Goal: Find specific page/section: Find specific page/section

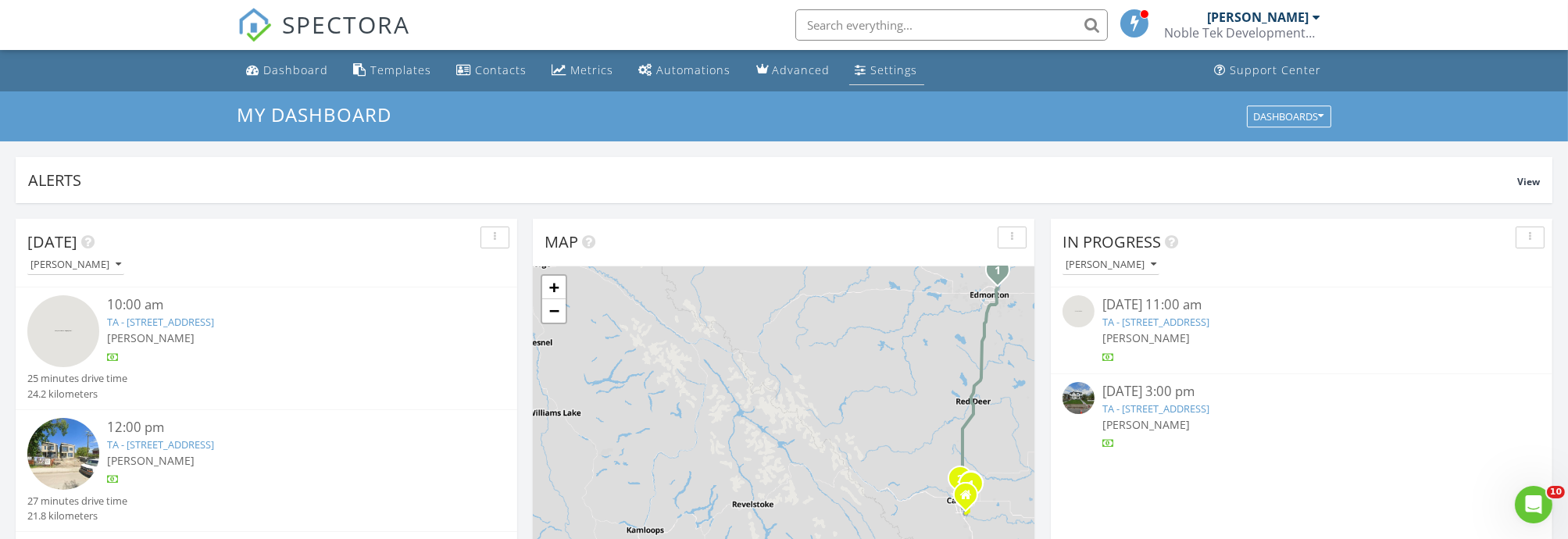
scroll to position [1450, 1595]
click at [880, 28] on input "text" at bounding box center [951, 25] width 313 height 31
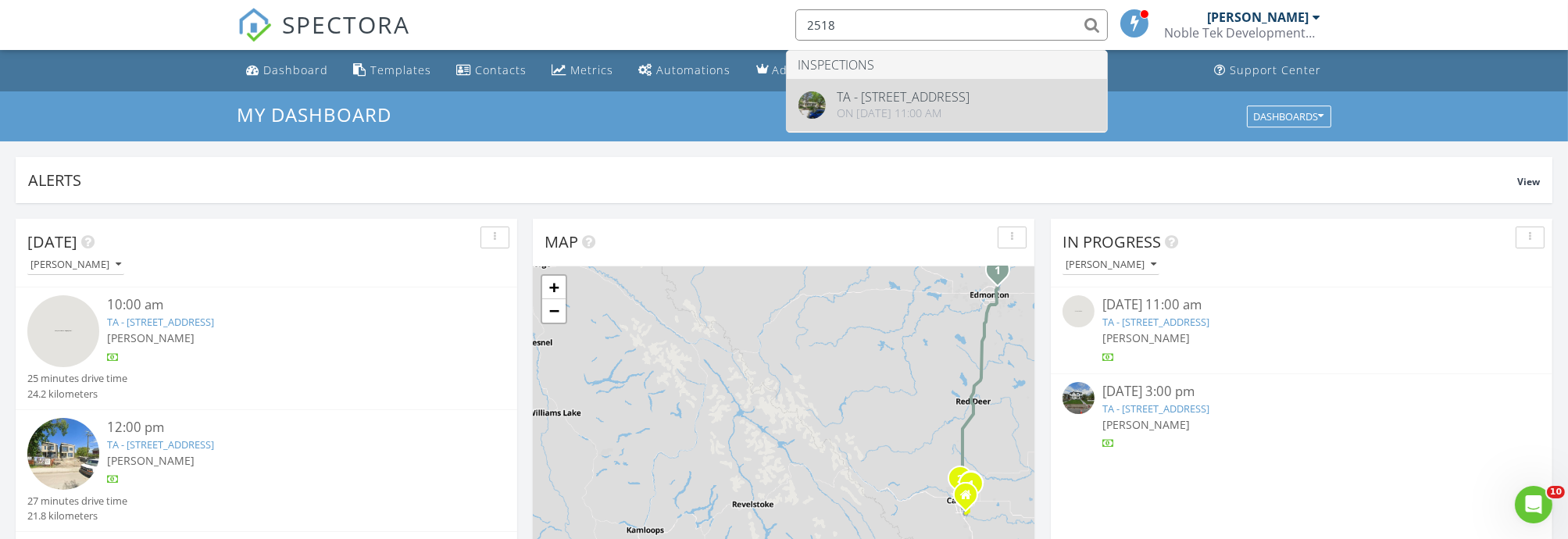
type input "2518"
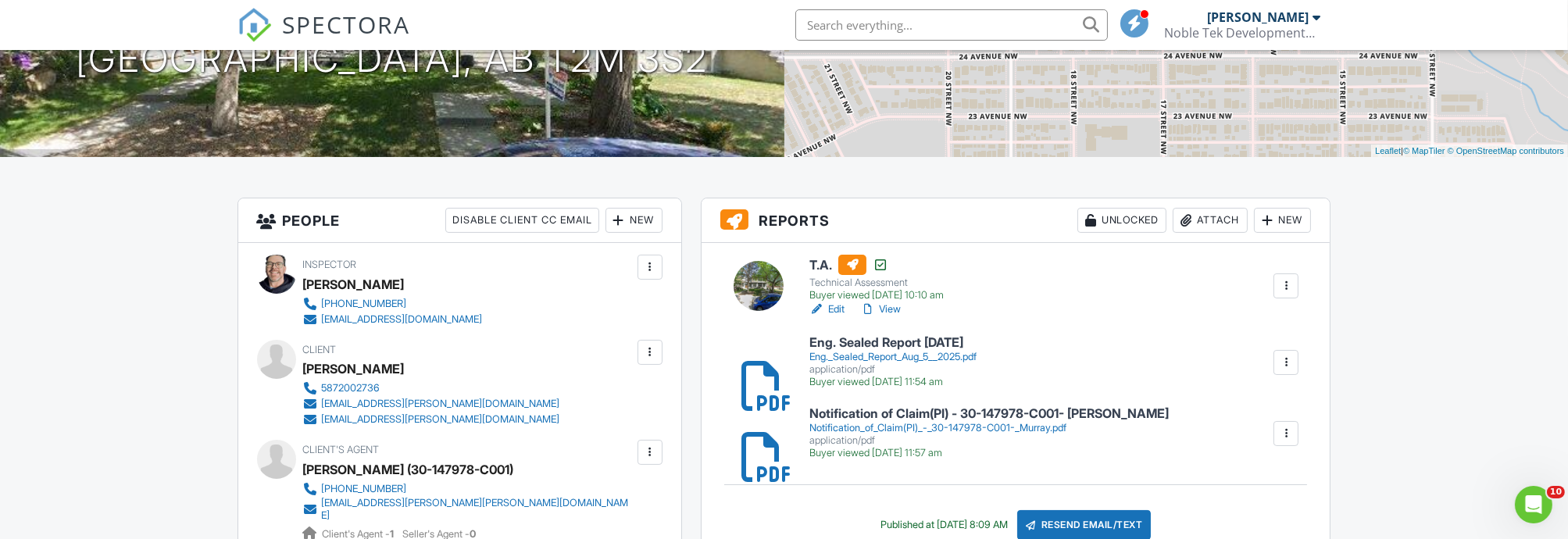
click at [878, 346] on h6 "Eng. Sealed Report [DATE]" at bounding box center [892, 342] width 167 height 14
click at [896, 308] on link "View" at bounding box center [880, 309] width 41 height 16
